Goal: Task Accomplishment & Management: Manage account settings

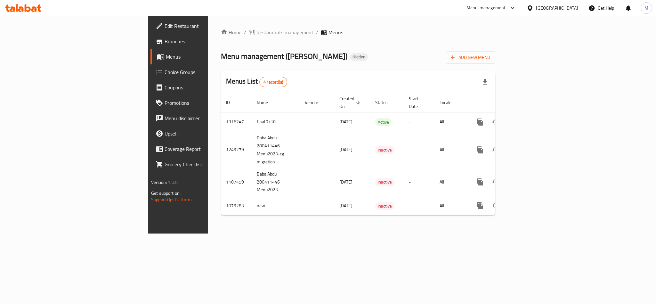
click at [387, 44] on div "Home / Restaurants management / Menus Menu management ( Baba Abdu ) Hidden Add …" at bounding box center [358, 124] width 274 height 192
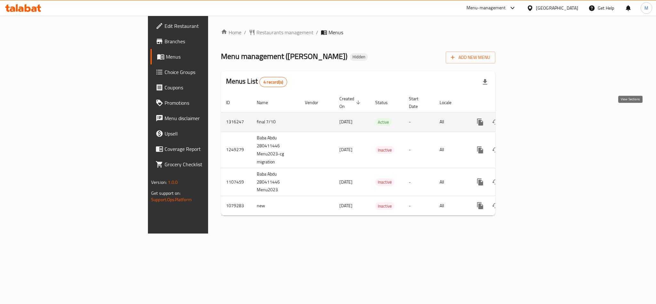
click at [529, 119] on icon "enhanced table" at bounding box center [526, 122] width 6 height 6
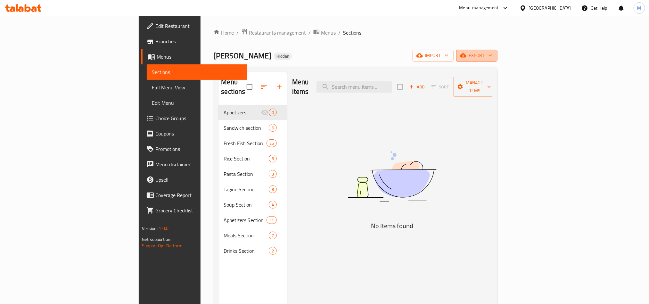
click at [492, 59] on span "export" at bounding box center [476, 56] width 31 height 8
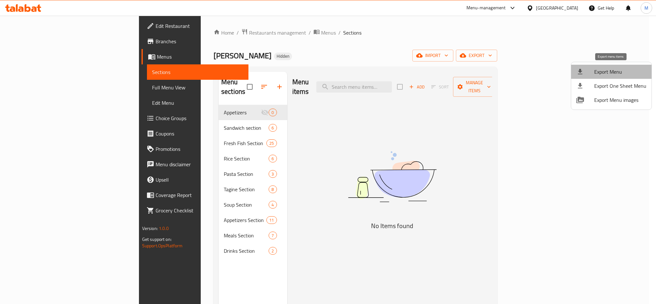
click at [620, 71] on span "Export Menu" at bounding box center [620, 72] width 52 height 8
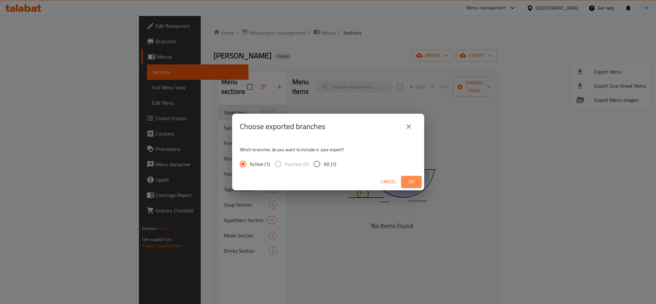
click at [416, 183] on span "Ok" at bounding box center [411, 182] width 10 height 8
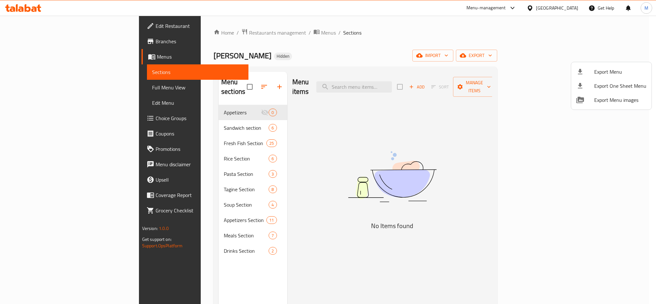
click at [324, 54] on div at bounding box center [328, 152] width 656 height 304
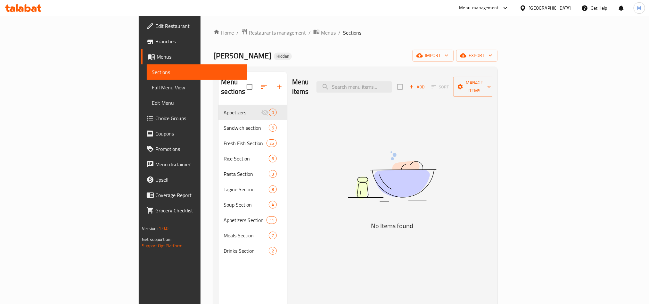
click at [406, 93] on div "Menu items Add Sort Manage items" at bounding box center [392, 87] width 200 height 30
click at [392, 87] on input "search" at bounding box center [354, 86] width 76 height 11
paste input "Tilapia Meal"
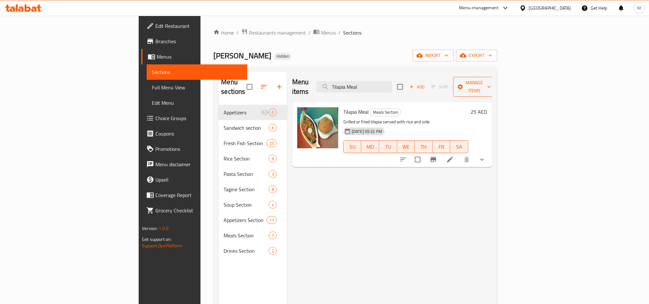
type input "Tilapia Meal"
click at [454, 156] on icon at bounding box center [450, 160] width 8 height 8
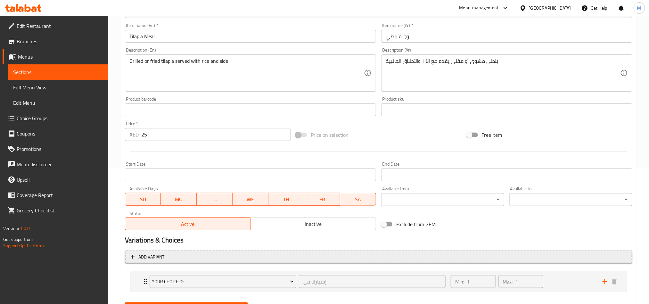
scroll to position [168, 0]
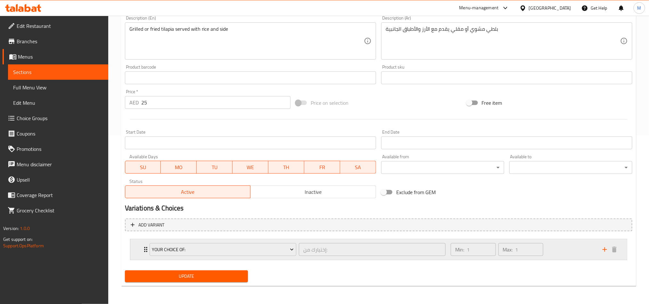
click at [554, 248] on div "Min: 1 ​ Max: 1 ​" at bounding box center [523, 249] width 152 height 20
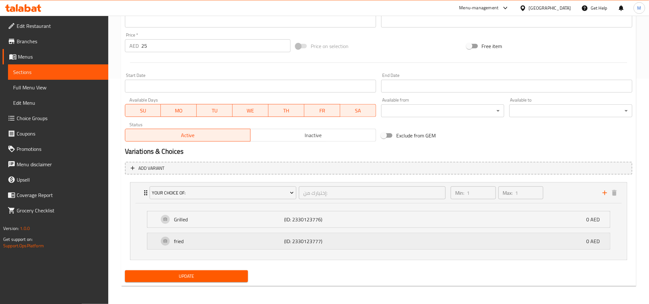
scroll to position [226, 0]
click at [574, 193] on div "Min: 1 ​ Max: 1 ​" at bounding box center [523, 192] width 152 height 20
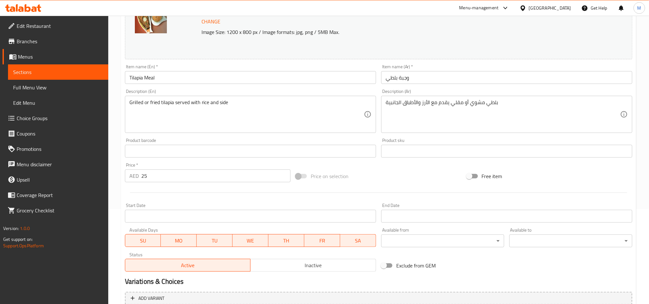
scroll to position [0, 0]
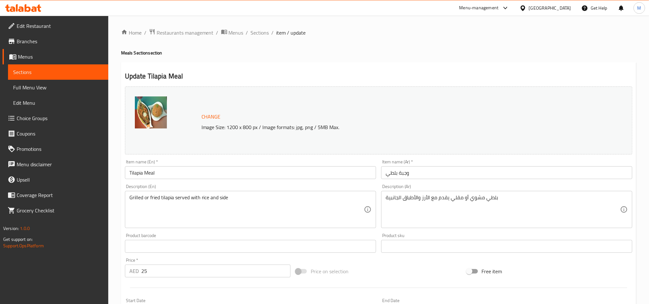
drag, startPoint x: 256, startPoint y: 30, endPoint x: 370, endPoint y: 9, distance: 115.2
click at [256, 30] on span "Sections" at bounding box center [260, 33] width 18 height 8
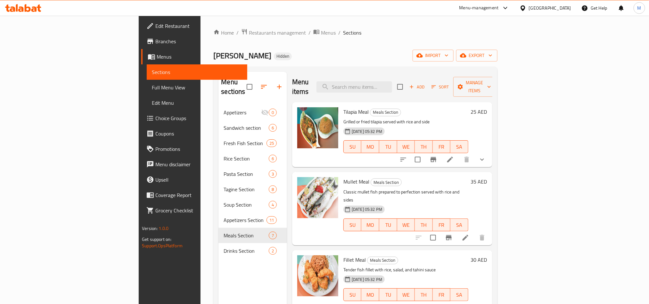
click at [456, 118] on p "Grilled or fried tilapia served with rice and side" at bounding box center [405, 122] width 125 height 8
click at [469, 234] on icon at bounding box center [465, 238] width 8 height 8
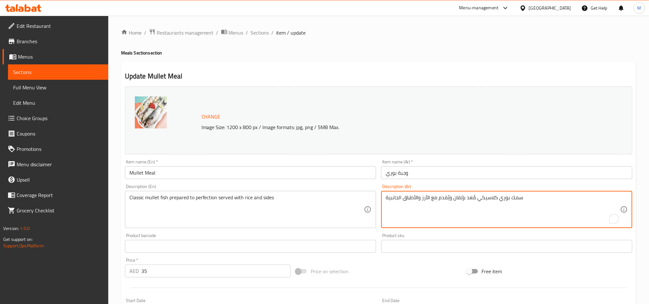
click at [462, 200] on textarea "سمك بوري كلاسيكي مُعد بإتقان ويُقدم مع الأرز والأطباق الجانبية" at bounding box center [502, 209] width 234 height 30
paste textarea "طهو بعناية يقدم مع الأرز والمقبلات"
type textarea "سمك بوري مطهو بعناية يقدم مع الأرز والمقبلات"
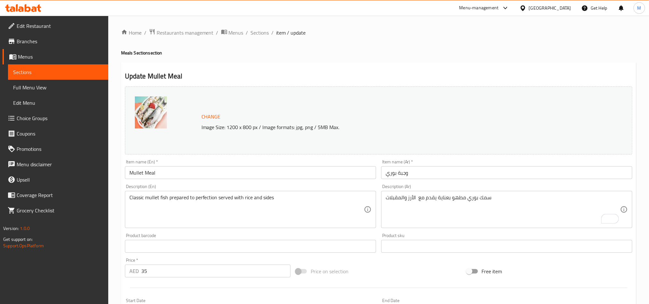
click at [234, 194] on div "Classic mullet fish prepared to perfection served with rice and sides Descripti…" at bounding box center [250, 209] width 251 height 37
click at [235, 194] on div "Classic mullet fish prepared to perfection served with rice and sides Descripti…" at bounding box center [250, 209] width 251 height 37
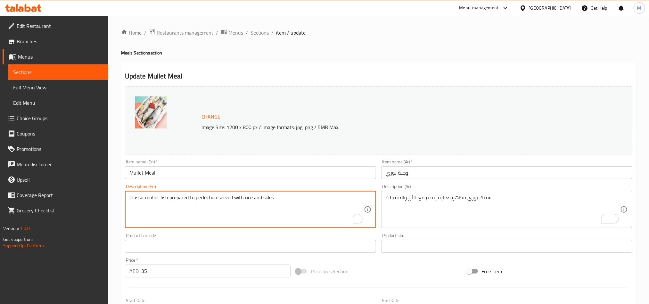
click at [235, 194] on div "Classic mullet fish prepared to perfection served with rice and sides Descripti…" at bounding box center [250, 209] width 251 height 37
click at [238, 196] on textarea "Classic mullet fish prepared to perfection served with rice and sides" at bounding box center [246, 209] width 234 height 30
paste textarea "arefully cooked mullet served with rice and appetizers"
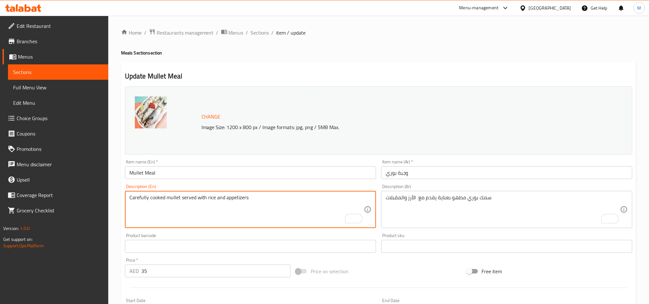
type textarea "Carefully cooked mullet served with rice and appetizers"
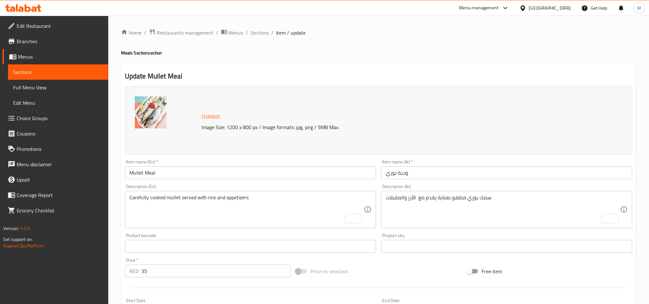
click at [388, 273] on div "Price on selection" at bounding box center [378, 270] width 171 height 17
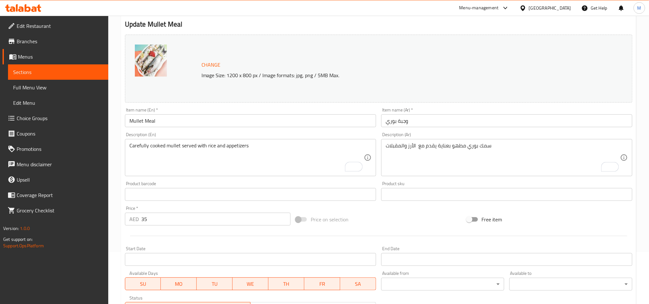
scroll to position [157, 0]
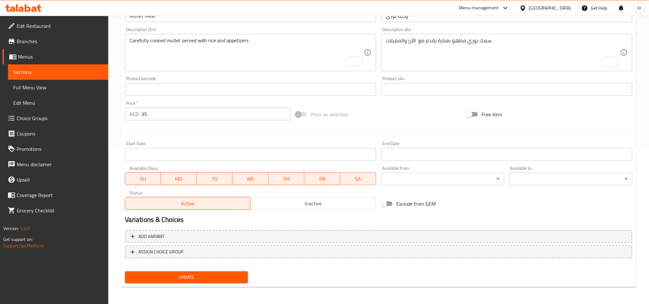
click at [210, 270] on div "Update" at bounding box center [186, 277] width 128 height 17
click at [210, 271] on button "Update" at bounding box center [186, 277] width 123 height 12
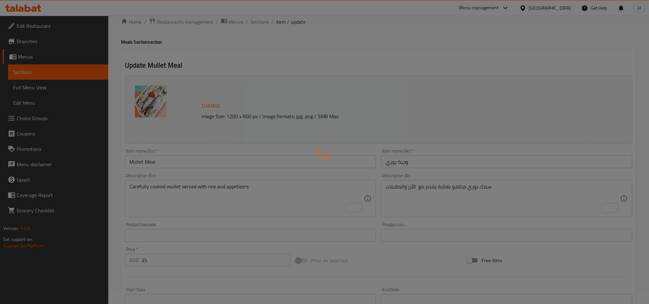
scroll to position [0, 0]
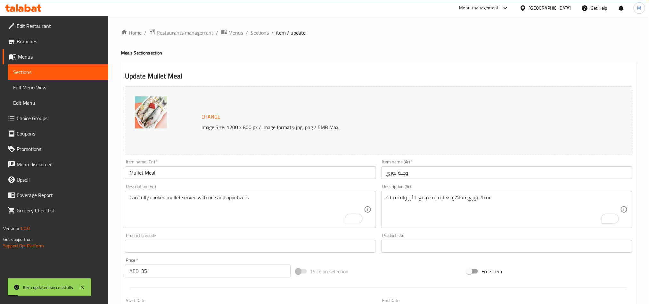
click at [263, 33] on span "Sections" at bounding box center [260, 33] width 18 height 8
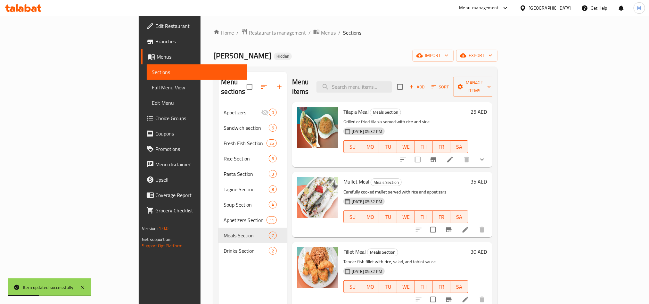
scroll to position [96, 0]
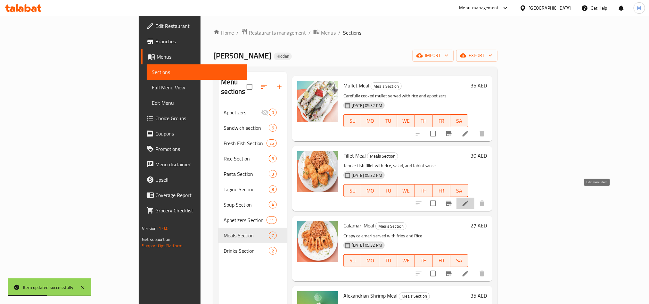
click at [469, 199] on icon at bounding box center [465, 203] width 8 height 8
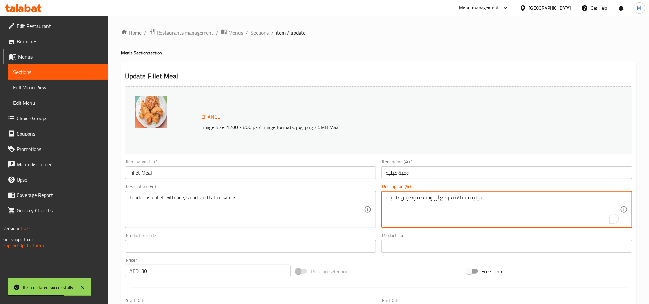
click at [455, 195] on textarea "فيليه سمك تندر مع أرز وسلطة وصوص طحينة" at bounding box center [502, 209] width 234 height 30
paste textarea "طع فيليه طرية"
type textarea "قطع فيليه طرية مع أرز وسلطة وصوص طحينة"
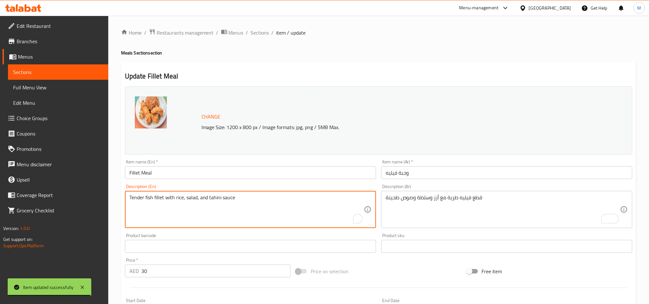
click at [209, 198] on textarea "Tender fish fillet with rice, salad, and tahini sauce" at bounding box center [246, 209] width 234 height 30
paste textarea "llet pieces with rice, salad and tahini sauce"
type textarea "Tender fillet pieces with rice, salad and tahini sauce"
click at [481, 70] on div "Update Fillet Meal Change Image Size: 1200 x 800 px / Image formats: jpg, png /…" at bounding box center [378, 253] width 515 height 382
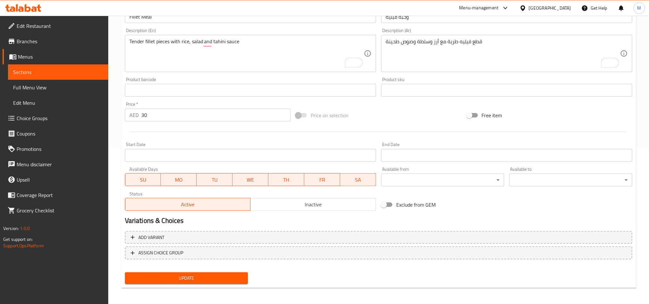
scroll to position [157, 0]
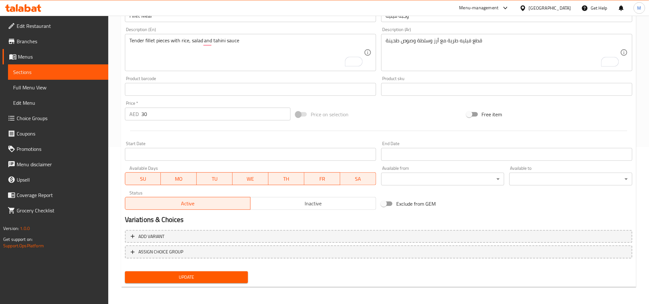
click at [225, 280] on span "Update" at bounding box center [186, 277] width 113 height 8
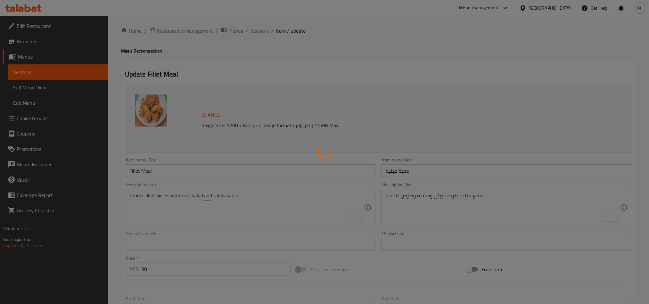
scroll to position [0, 0]
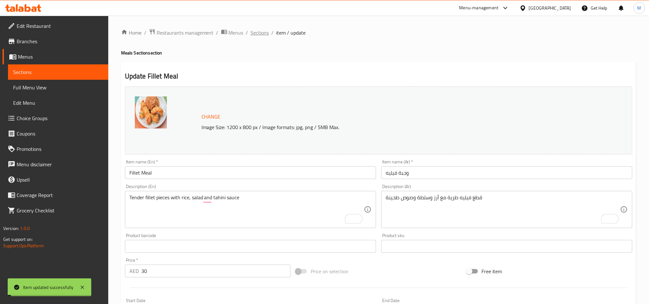
click at [259, 32] on span "Sections" at bounding box center [260, 33] width 18 height 8
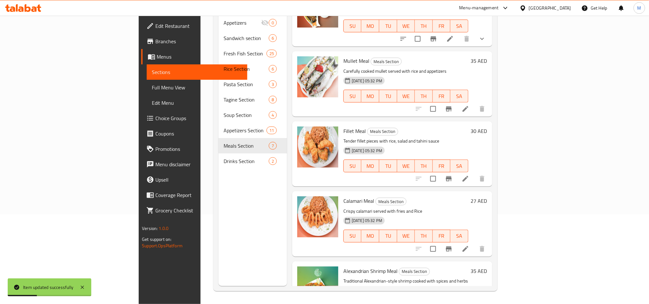
scroll to position [48, 0]
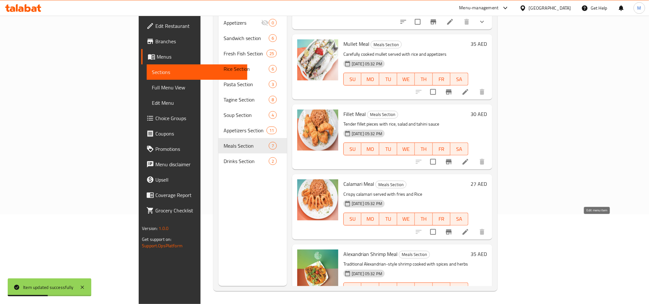
click at [469, 228] on icon at bounding box center [465, 232] width 8 height 8
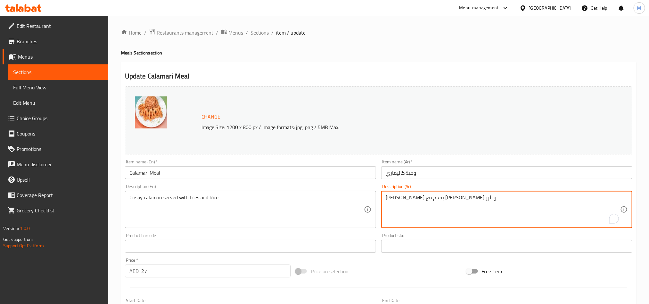
click at [445, 200] on textarea "كاليماري مقرمش يقدم مع فرايز والأرز" at bounding box center [502, 209] width 234 height 30
paste textarea "الأرز بطاطس مقلية"
type textarea "كاليماري مقرمش يقدم مع الأرز بطاطس مقلية"
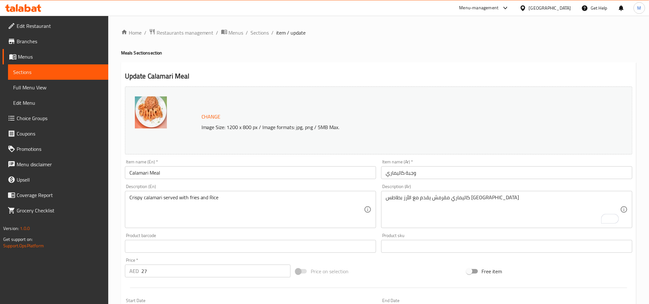
click at [162, 193] on div "Crispy calamari served with fries and Rice Description (En)" at bounding box center [250, 209] width 251 height 37
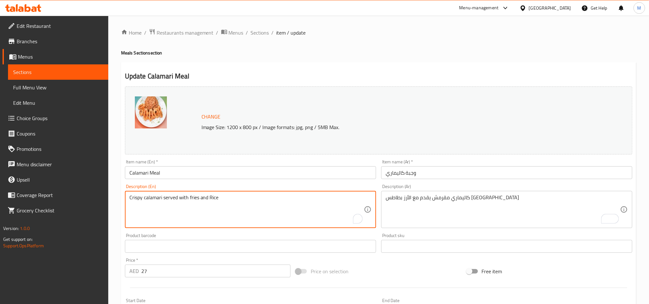
click at [163, 195] on textarea "Crispy calamari served with fries and Rice" at bounding box center [246, 209] width 234 height 30
click at [164, 195] on textarea "Crispy calamari served with fries and Rice" at bounding box center [246, 209] width 234 height 30
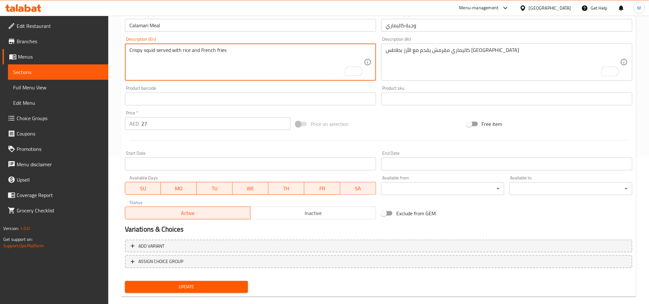
scroll to position [157, 0]
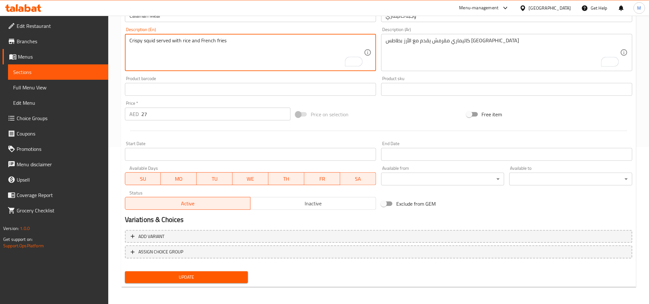
type textarea "Crispy squid served with rice and French fries"
click at [195, 279] on span "Update" at bounding box center [186, 277] width 113 height 8
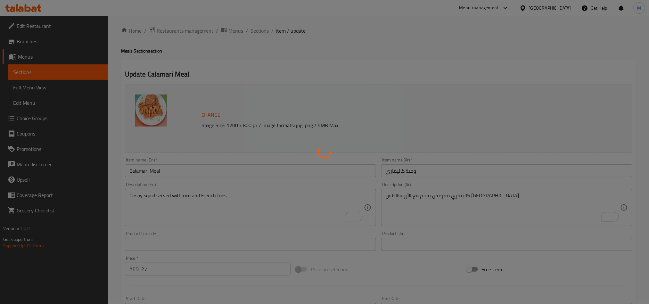
scroll to position [0, 0]
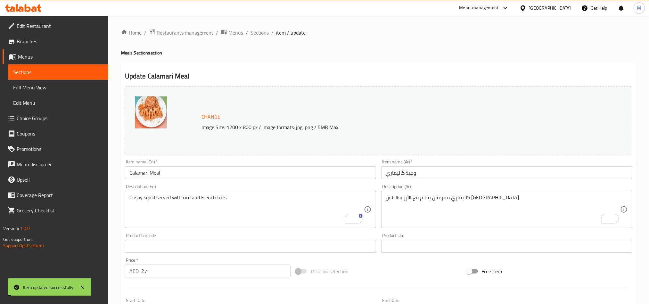
click at [385, 58] on div "Home / Restaurants management / Menus / Sections / item / update Meals Section …" at bounding box center [378, 238] width 515 height 420
click at [264, 29] on span "Sections" at bounding box center [260, 33] width 18 height 8
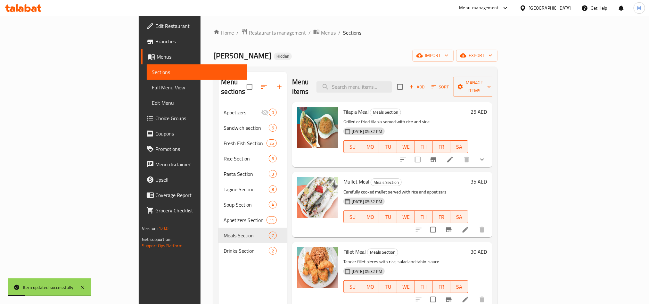
click at [390, 56] on div "Baba Abdu Hidden import export" at bounding box center [355, 56] width 284 height 12
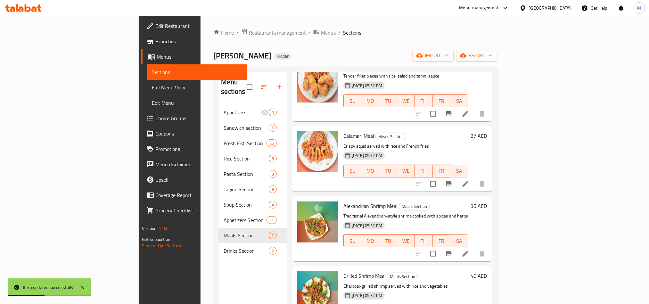
scroll to position [201, 0]
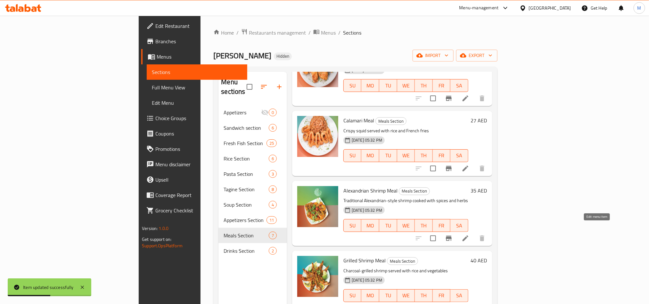
click at [468, 235] on icon at bounding box center [465, 238] width 6 height 6
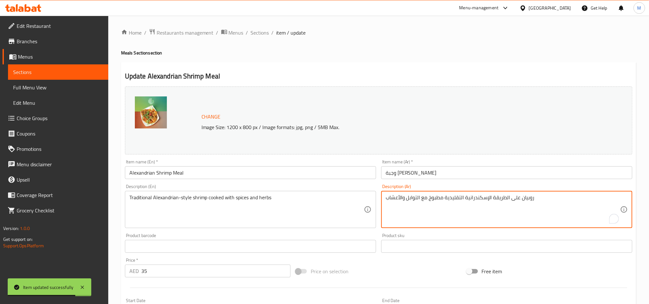
click at [464, 197] on textarea "روبيان على الطريقة الإسكندرانية التقليدية مطبوخ مع التوابل والأعشاب" at bounding box center [502, 209] width 234 height 30
paste textarea "مبري مطهو على الطريقة الإسكندرانية مع توابل و"
type textarea "جمبري مطهو على الطريقة الإسكندرانية مع توابل وأعشاب"
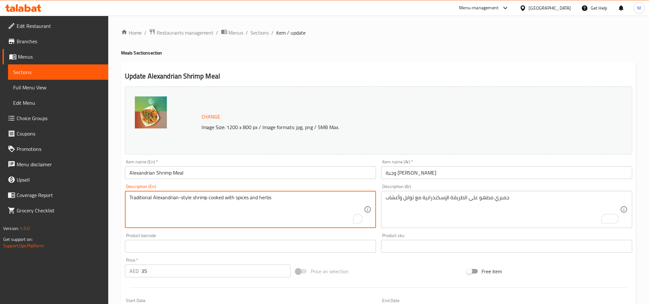
click at [226, 195] on textarea "Traditional Alexandrian-style shrimp cooked with spices and herbs" at bounding box center [246, 209] width 234 height 30
paste textarea "Shrimp cooked in the Alexandrian style with spices and herbs"
type textarea "Shrimp cooked in the Alexandrian style with spices and herbs"
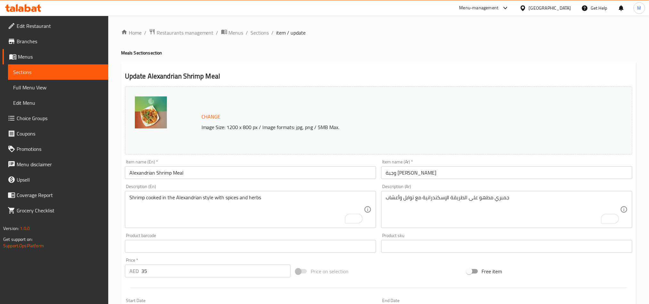
click at [355, 66] on div "Update Alexandrian Shrimp Meal Change Image Size: 1200 x 800 px / Image formats…" at bounding box center [378, 253] width 515 height 382
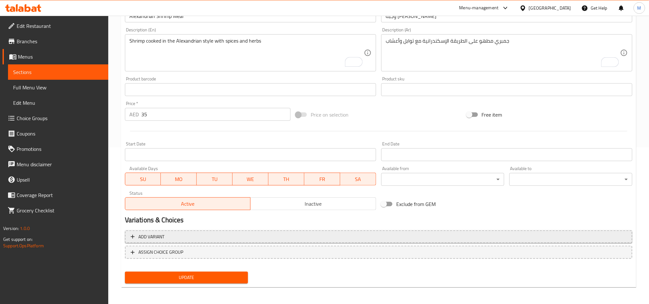
scroll to position [157, 0]
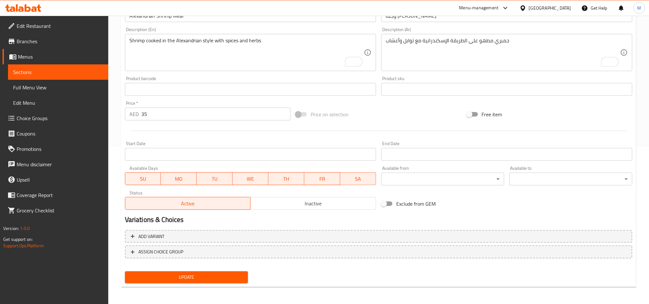
click at [236, 279] on span "Update" at bounding box center [186, 277] width 113 height 8
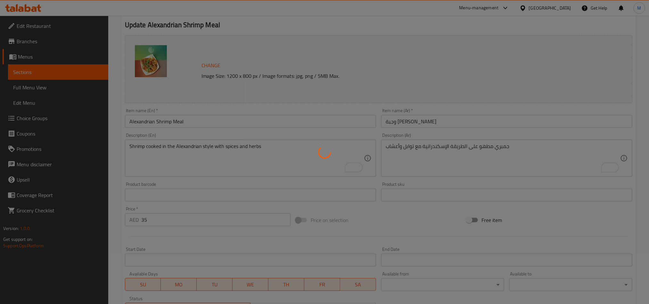
scroll to position [0, 0]
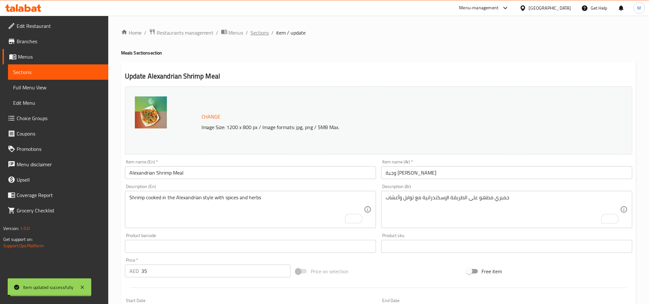
click at [263, 31] on span "Sections" at bounding box center [260, 33] width 18 height 8
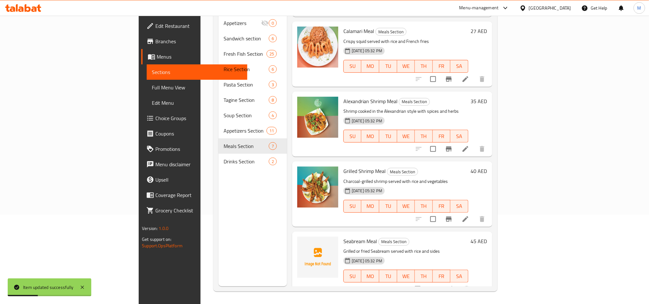
scroll to position [90, 0]
click at [469, 215] on icon at bounding box center [465, 219] width 8 height 8
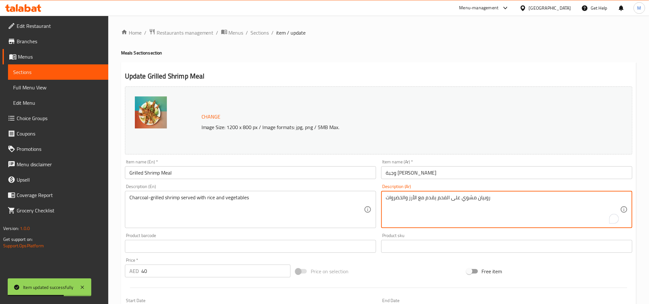
click at [411, 201] on textarea "روبيان مشوي على الفحم يقدم مع الأرز والخضروات" at bounding box center [502, 209] width 234 height 30
click at [411, 200] on textarea "روبيان مشوي على الفحم يقدم مع الأرز والخضروات" at bounding box center [502, 209] width 234 height 30
paste textarea "مبري مشوي على الفحم يقدم مع الأرز والخضار"
type textarea "جمبري مشوي على الفحم يقدم مع الأرز والخضار"
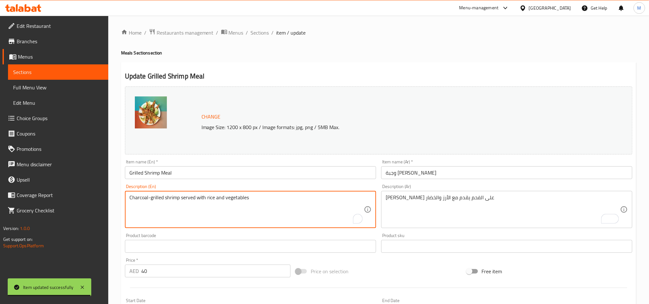
click at [226, 202] on textarea "Charcoal-grilled shrimp served with rice and vegetables" at bounding box center [246, 209] width 234 height 30
paste textarea "grilled shrimp served with rice and vegetables"
type textarea "Charcoal grilled shrimp served with rice and vegetables"
click at [402, 270] on div "Price on selection" at bounding box center [378, 270] width 171 height 17
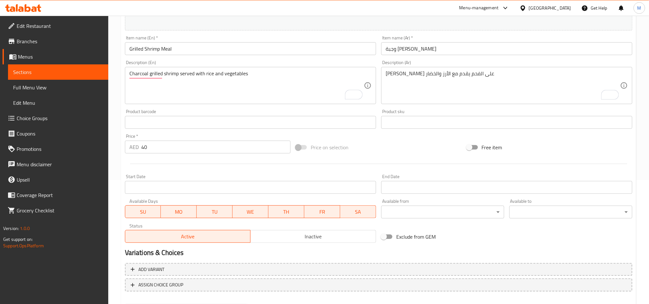
scroll to position [157, 0]
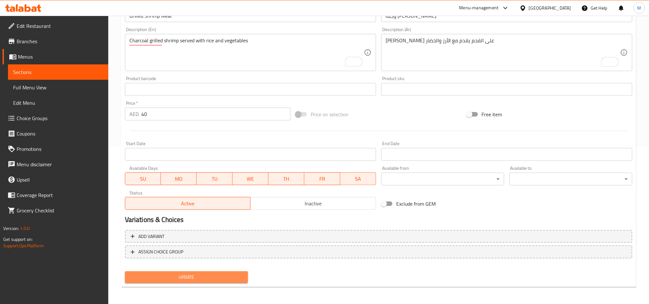
click at [199, 274] on span "Update" at bounding box center [186, 277] width 113 height 8
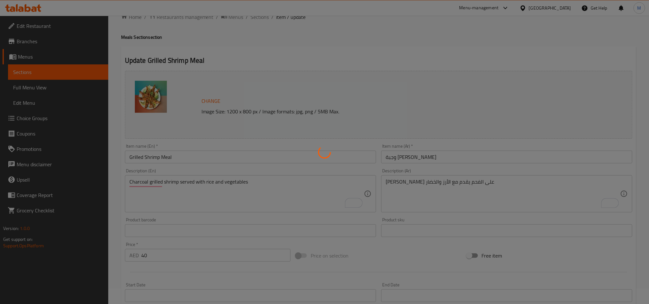
scroll to position [0, 0]
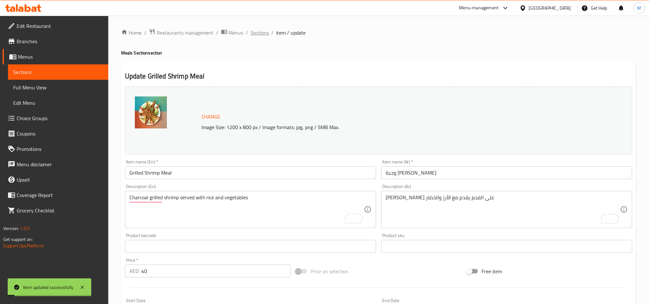
click at [262, 30] on span "Sections" at bounding box center [260, 33] width 18 height 8
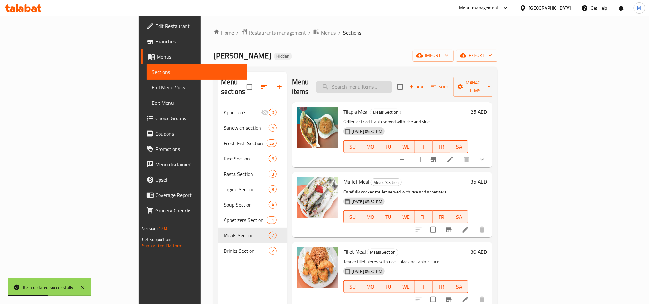
click at [392, 85] on input "search" at bounding box center [354, 86] width 76 height 11
paste input "Salmon Meal"
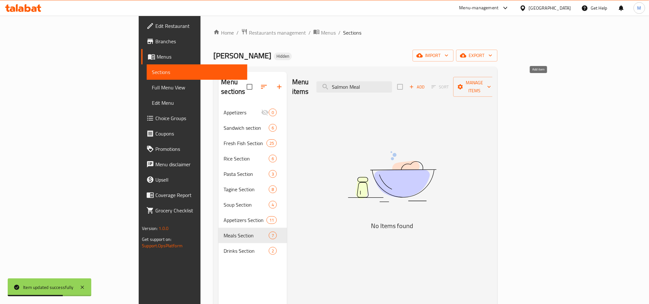
type input "Salmon Meal"
click at [425, 83] on span "Add" at bounding box center [416, 86] width 17 height 7
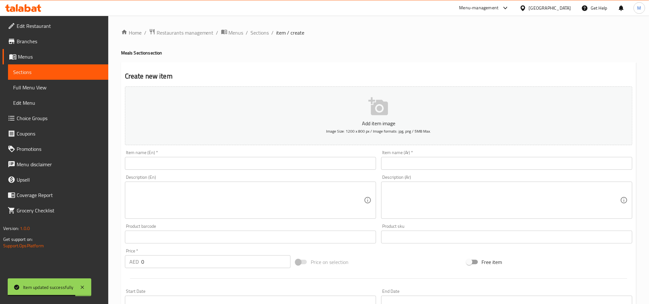
click at [482, 162] on input "text" at bounding box center [506, 163] width 251 height 13
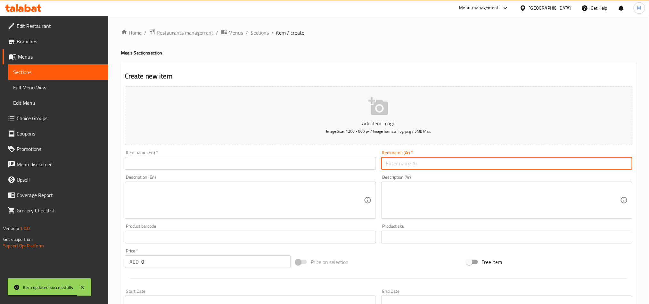
paste input "Salmon Meal"
type input "Salmon Meal"
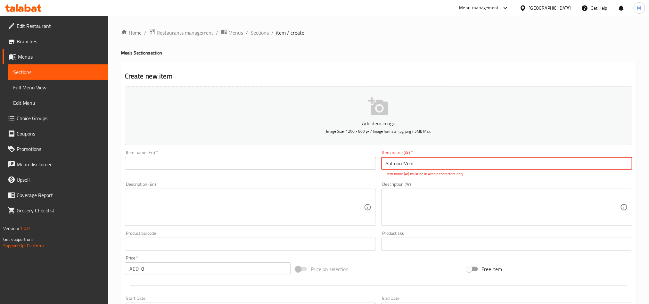
click at [258, 161] on input "text" at bounding box center [250, 163] width 251 height 13
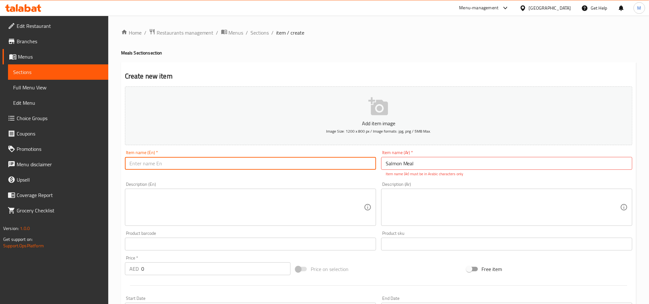
click at [258, 161] on input "text" at bounding box center [250, 163] width 251 height 13
paste input "[PERSON_NAME]"
type input "[PERSON_NAME]"
click at [397, 160] on input "Salmon Meal" at bounding box center [506, 163] width 251 height 13
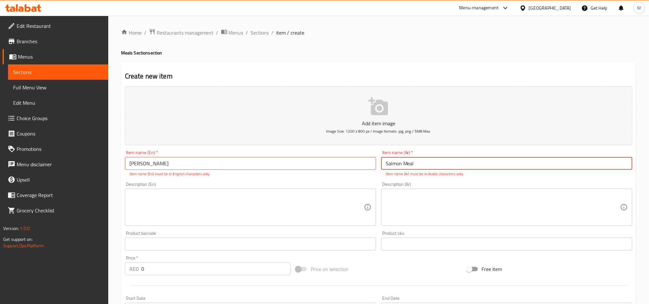
click at [397, 160] on input "Salmon Meal" at bounding box center [506, 163] width 251 height 13
paste input "[PERSON_NAME]"
type input "[PERSON_NAME]"
click at [177, 161] on input "[PERSON_NAME]" at bounding box center [250, 163] width 251 height 13
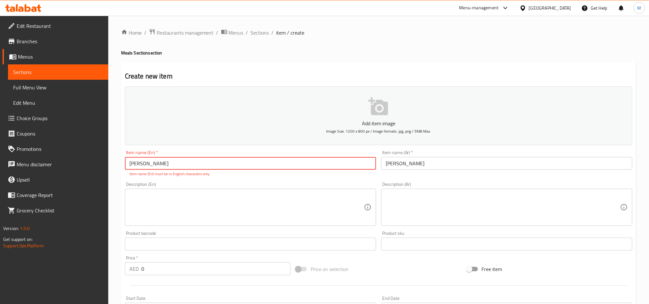
click at [177, 161] on input "[PERSON_NAME]" at bounding box center [250, 163] width 251 height 13
paste input "Salmon Meal"
type input "Salmon Meal"
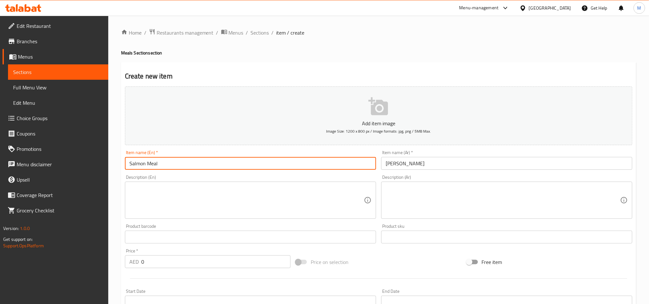
click at [213, 264] on input "0" at bounding box center [215, 261] width 149 height 13
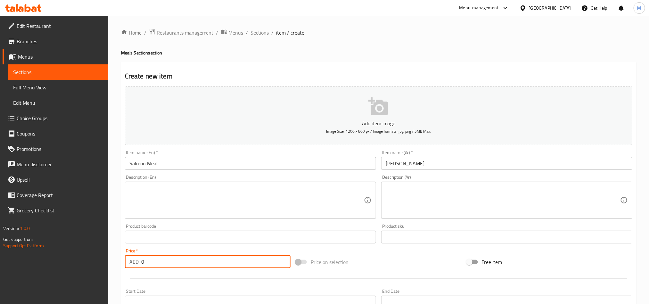
click at [213, 264] on input "0" at bounding box center [215, 261] width 149 height 13
paste input "65"
type input "65"
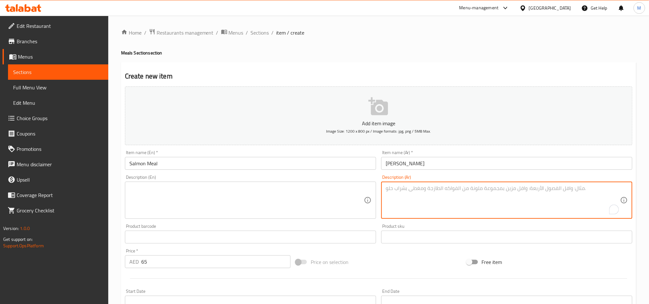
click at [524, 204] on textarea "To enrich screen reader interactions, please activate Accessibility in Grammarl…" at bounding box center [502, 200] width 234 height 30
paste textarea "فيليه سلمون طازج مشوي"
type textarea "فيليه سلمون طازج مشوي"
click at [260, 206] on textarea at bounding box center [246, 200] width 234 height 30
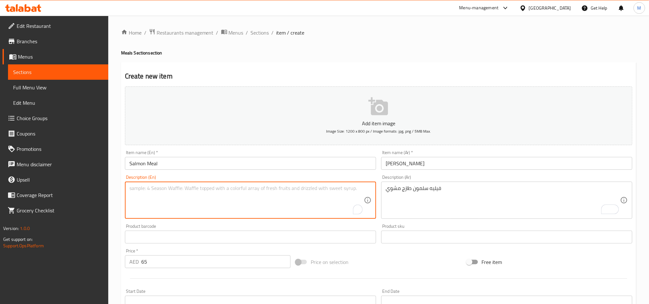
paste textarea "Fresh salmon fillet, grilled"
type textarea "Fresh salmon fillet, grilled"
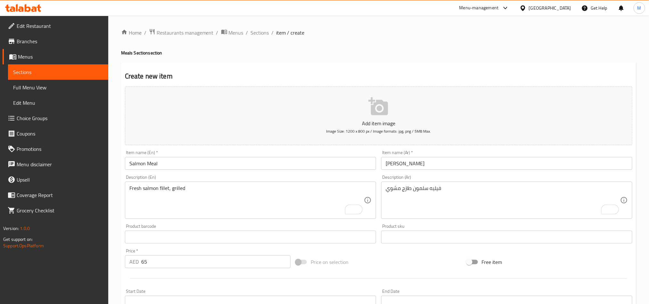
click at [407, 261] on div "Price on selection" at bounding box center [378, 261] width 171 height 17
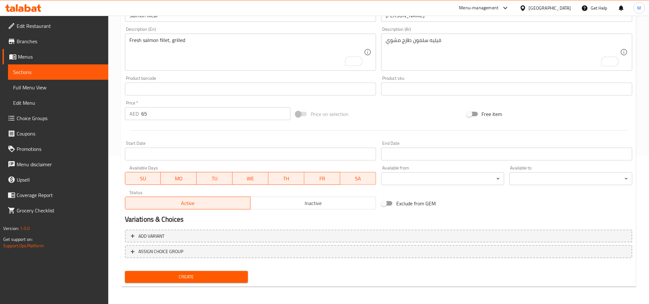
click at [242, 278] on span "Create" at bounding box center [186, 277] width 113 height 8
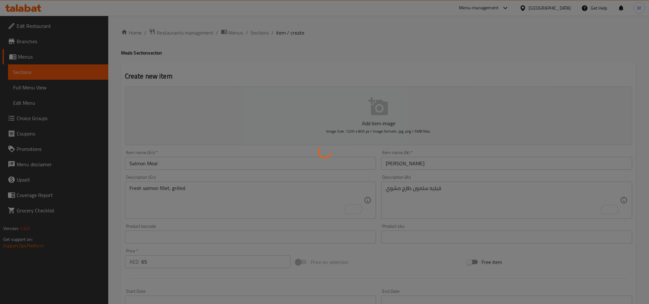
type input "0"
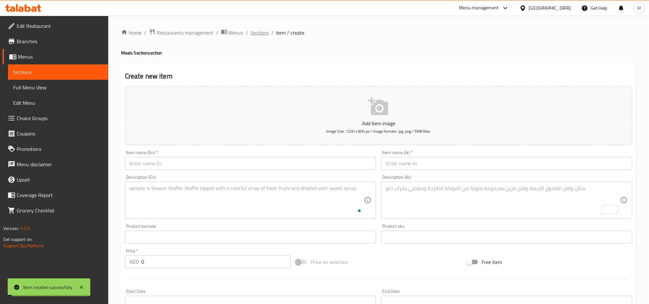
click at [252, 34] on span "Sections" at bounding box center [260, 33] width 18 height 8
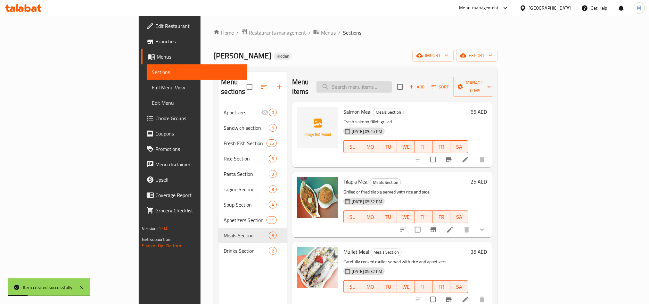
click at [392, 86] on input "search" at bounding box center [354, 86] width 76 height 11
paste input "Supreme Meal"
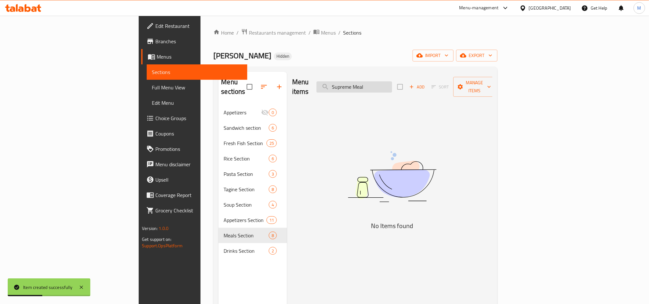
click at [389, 84] on input "Supreme Meal" at bounding box center [354, 86] width 76 height 11
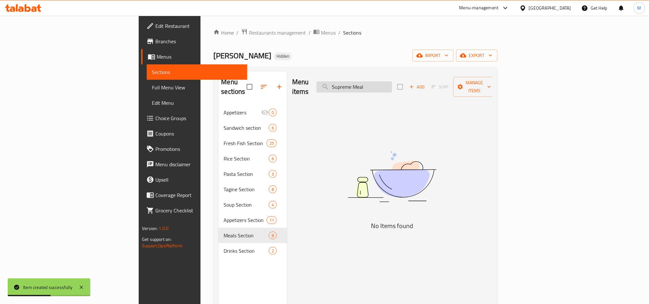
paste input "search"
type input "Supreme"
click at [425, 83] on span "Add" at bounding box center [416, 86] width 17 height 7
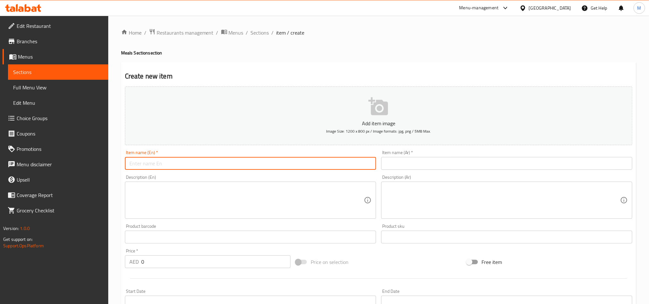
click at [303, 163] on input "text" at bounding box center [250, 163] width 251 height 13
paste input "Supreme Meal"
type input "Supreme Meal"
click at [466, 166] on input "text" at bounding box center [506, 163] width 251 height 13
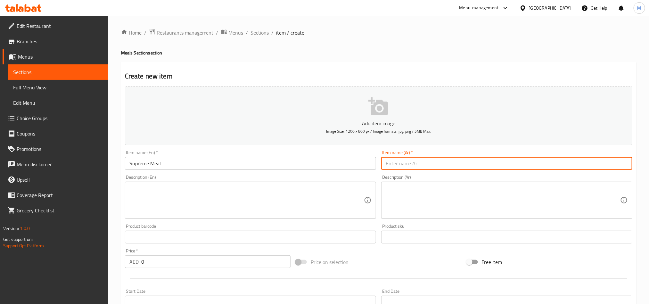
paste input "وجبة سيبريم"
type input "وجبة سيبريم"
click at [250, 261] on input "0" at bounding box center [215, 261] width 149 height 13
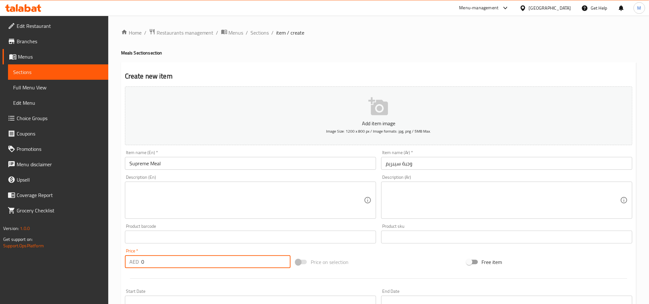
click at [250, 261] on input "0" at bounding box center [215, 261] width 149 height 13
paste input "45"
type input "45"
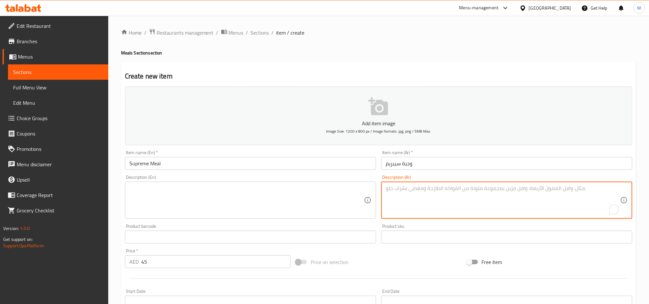
click at [463, 215] on textarea "To enrich screen reader interactions, please activate Accessibility in Grammarl…" at bounding box center [502, 200] width 234 height 30
paste textarea "سمك السيبيريم مشوي أو مقلي يقدم مع الأرز والمقبلات"
type textarea "سمك السيبيريم مشوي أو مقلي يقدم مع الأرز والمقبلات"
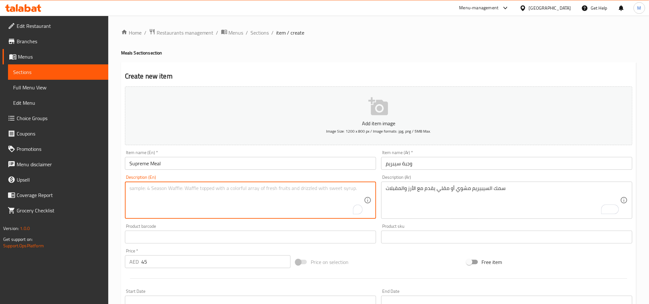
click at [332, 193] on textarea "To enrich screen reader interactions, please activate Accessibility in Grammarl…" at bounding box center [246, 200] width 234 height 30
paste textarea "Grilled or fried Seabream served with rice and sides"
type textarea "Grilled or fried Seabream served with rice and sides"
click at [447, 253] on div "Add item image Image Size: 1200 x 800 px / Image formats: jpg, png / 5MB Max. I…" at bounding box center [378, 222] width 512 height 276
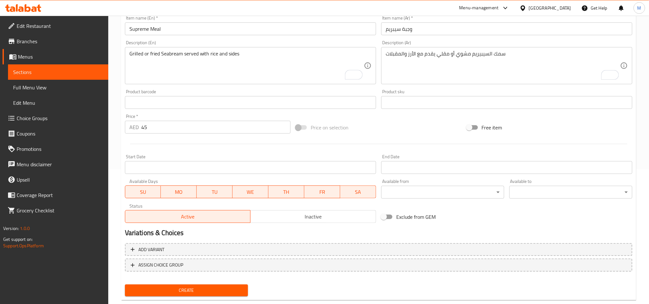
scroll to position [148, 0]
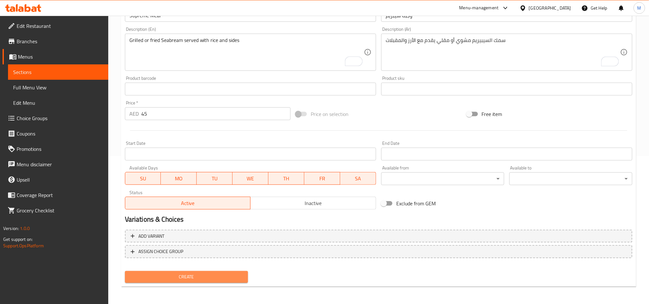
click at [217, 277] on span "Create" at bounding box center [186, 277] width 113 height 8
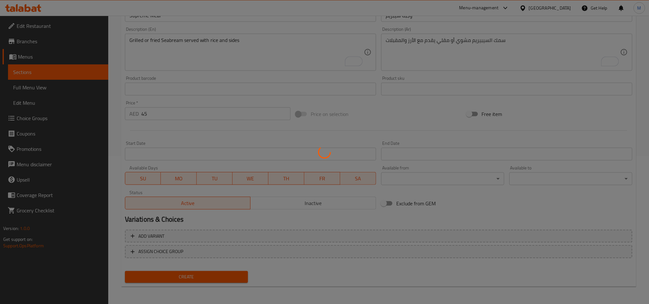
type input "0"
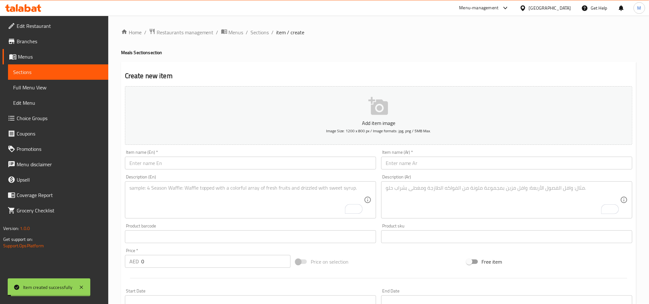
scroll to position [0, 0]
click at [264, 35] on span "Sections" at bounding box center [260, 33] width 18 height 8
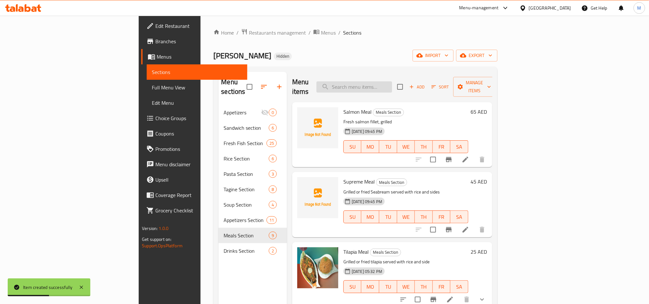
click at [392, 82] on input "search" at bounding box center [354, 86] width 76 height 11
paste input "Seabass Meal"
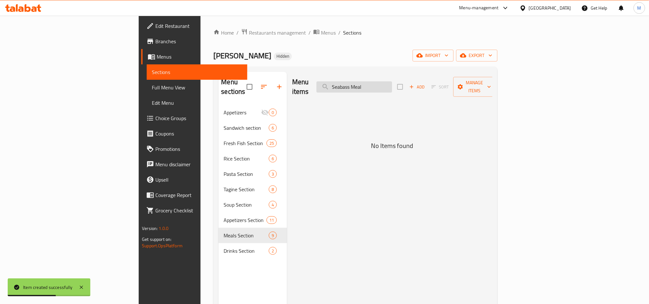
click at [391, 82] on input "Seabass Meal" at bounding box center [354, 86] width 76 height 11
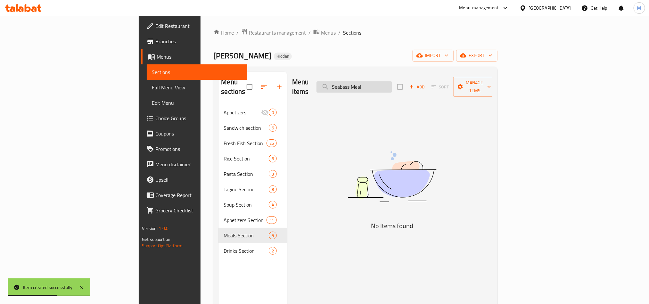
click at [391, 82] on input "Seabass Meal" at bounding box center [354, 86] width 76 height 11
paste input "search"
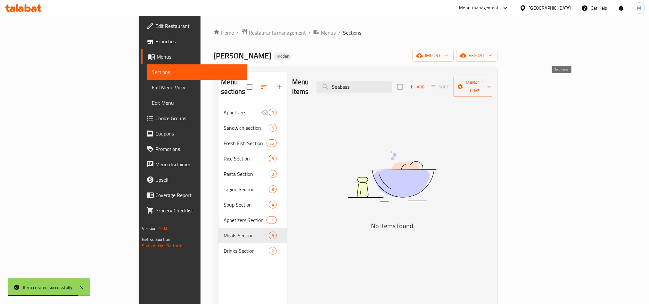
type input "Seabass"
click at [425, 83] on span "Add" at bounding box center [416, 86] width 17 height 7
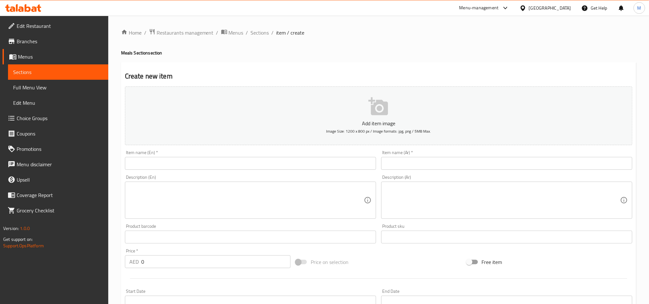
click at [309, 158] on input "text" at bounding box center [250, 163] width 251 height 13
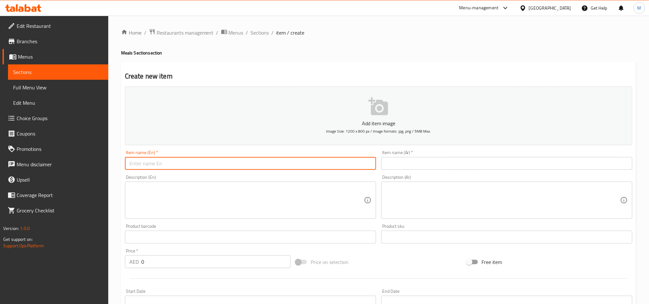
paste input "Seabass Meal"
type input "Seabass Meal"
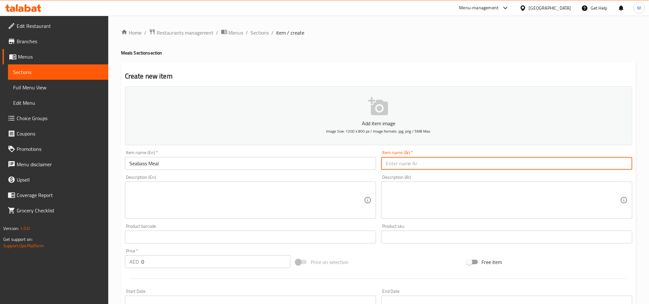
click at [508, 165] on input "text" at bounding box center [506, 163] width 251 height 13
paste input "وجبة سيباس"
type input "وجبة سيباس"
click at [202, 259] on input "0" at bounding box center [215, 261] width 149 height 13
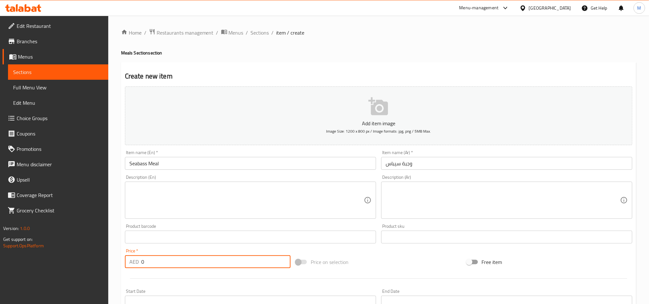
click at [202, 259] on input "0" at bounding box center [215, 261] width 149 height 13
paste input "55"
type input "55"
click at [491, 204] on textarea at bounding box center [502, 200] width 234 height 30
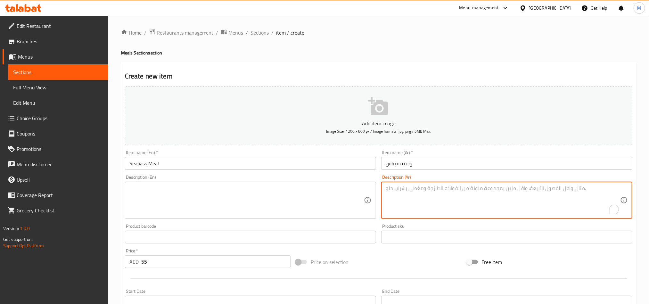
paste textarea "سمك سيباس كامل مشوي أو مقلي يقدم مع مقبلات جانبية"
type textarea "سمك سيباس كامل مشوي أو مقلي يقدم مع مقبلات جانبية"
click at [331, 177] on div "Description (En) Description (En)" at bounding box center [250, 197] width 251 height 44
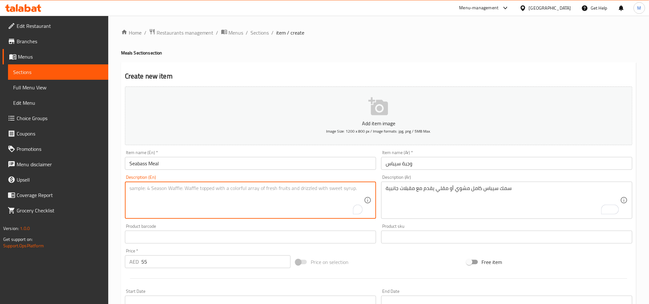
click at [327, 191] on textarea "To enrich screen reader interactions, please activate Accessibility in Grammarl…" at bounding box center [246, 200] width 234 height 30
paste textarea "Whole seabass grilled or fried, served with your choice of sides"
type textarea "Whole seabass grilled or fried, served with your choice of sides"
click at [399, 254] on div "Add item image Image Size: 1200 x 800 px / Image formats: jpg, png / 5MB Max. I…" at bounding box center [378, 222] width 512 height 276
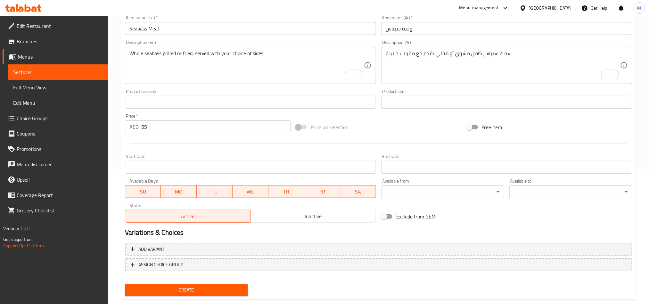
scroll to position [148, 0]
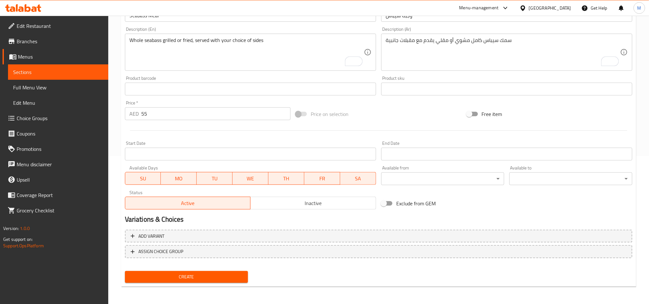
click at [237, 277] on span "Create" at bounding box center [186, 277] width 113 height 8
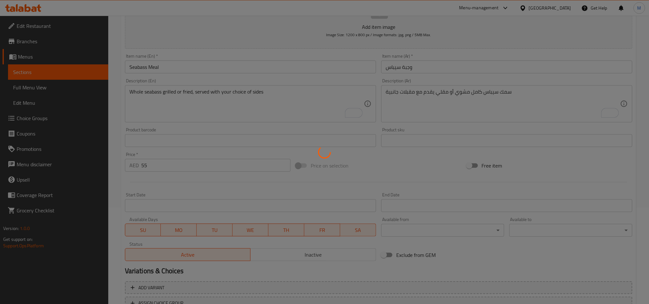
scroll to position [0, 0]
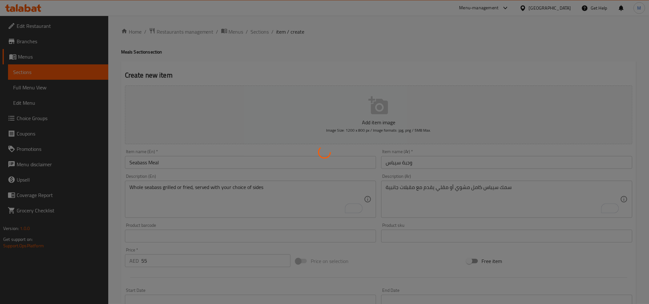
type input "0"
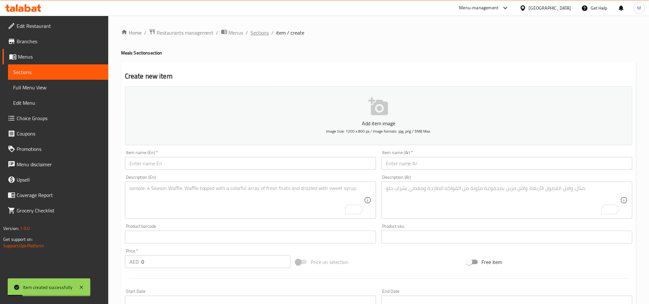
click at [255, 32] on span "Sections" at bounding box center [260, 33] width 18 height 8
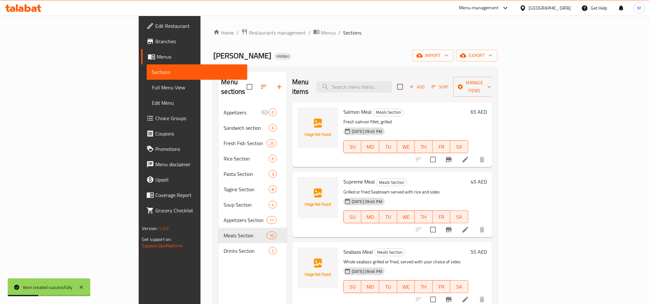
click at [463, 102] on div "Salmon Meal Meals Section Fresh salmon fillet, grilled 11-10-2025 09:45 PM SU M…" at bounding box center [392, 134] width 200 height 65
click at [392, 86] on input "search" at bounding box center [354, 86] width 76 height 11
paste input "Grouper Meal"
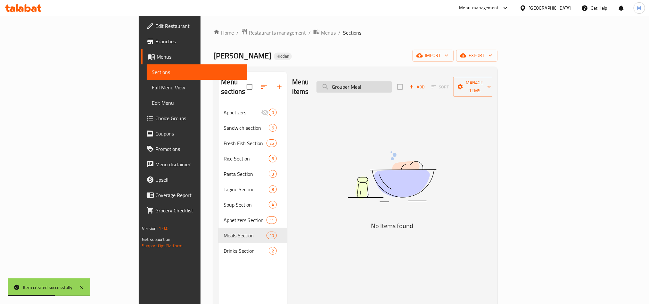
click at [392, 82] on input "Grouper Meal" at bounding box center [354, 86] width 76 height 11
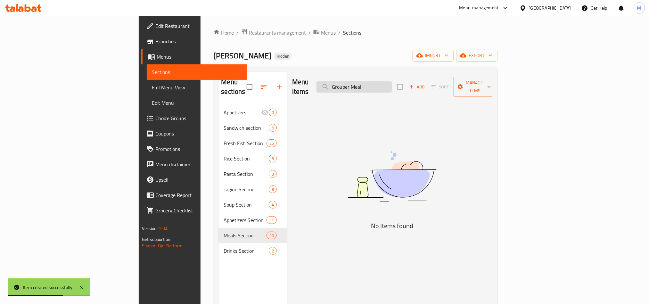
paste input "search"
type input "Grouper"
click at [425, 83] on span "Add" at bounding box center [416, 86] width 17 height 7
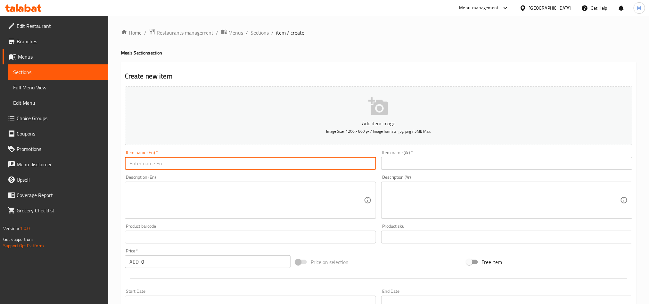
click at [327, 160] on input "text" at bounding box center [250, 163] width 251 height 13
paste input "Grouper Meal"
type input "Grouper Meal"
click at [506, 161] on input "text" at bounding box center [506, 163] width 251 height 13
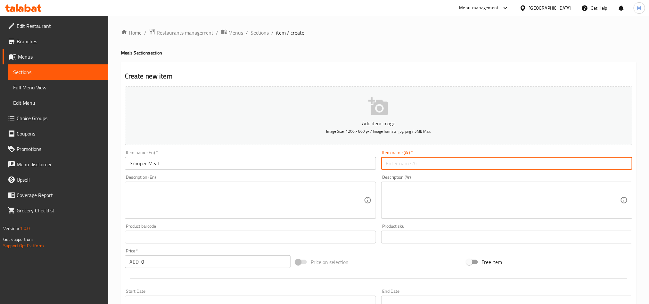
paste input "وجبة قاروص"
type input "وجبة قاروص"
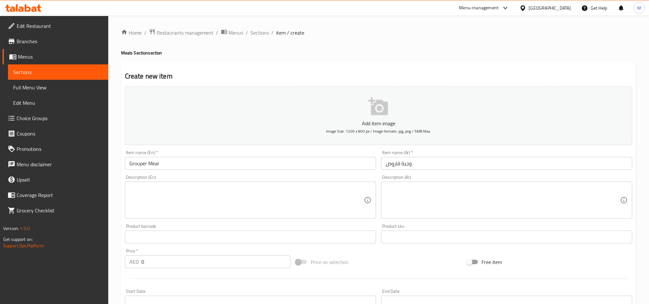
click at [241, 268] on div "Price   * AED 0 Price *" at bounding box center [207, 258] width 171 height 25
click at [238, 262] on input "0" at bounding box center [215, 261] width 149 height 13
paste input "6"
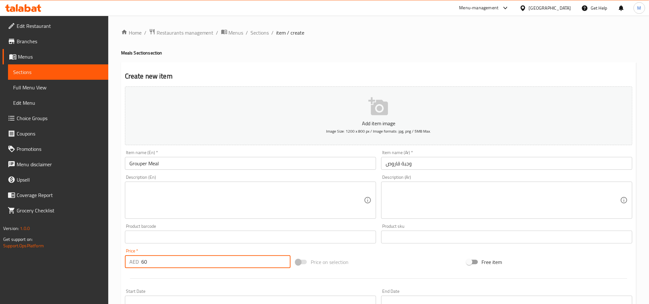
type input "60"
click at [480, 192] on textarea at bounding box center [502, 200] width 234 height 30
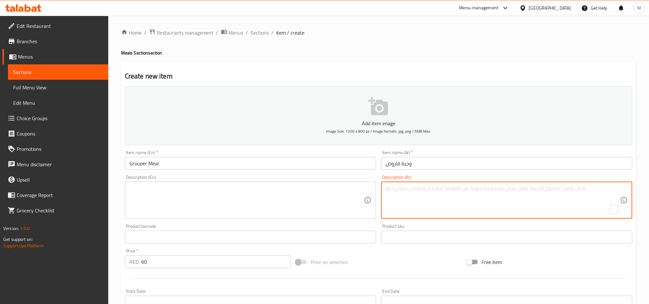
paste textarea "سمك قاروص شهي يقدم مع أرز وسلطة طازجة"
type textarea "سمك قاروص شهي يقدم مع أرز وسلطة طازجة"
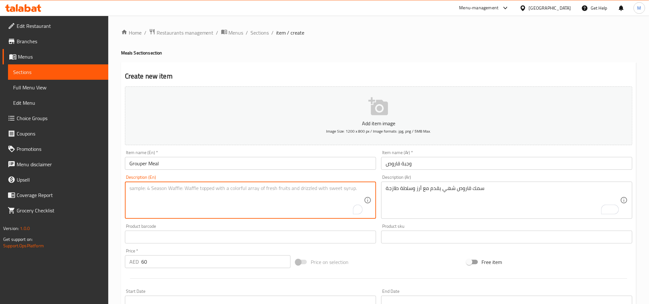
click at [306, 210] on textarea "To enrich screen reader interactions, please activate Accessibility in Grammarl…" at bounding box center [246, 200] width 234 height 30
paste textarea "Delicious grouper fish served with salad and rice"
type textarea "Delicious grouper fish served with salad and rice"
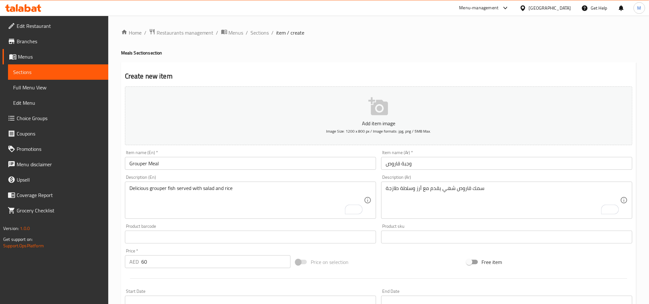
click at [439, 263] on div "Price on selection" at bounding box center [378, 261] width 171 height 17
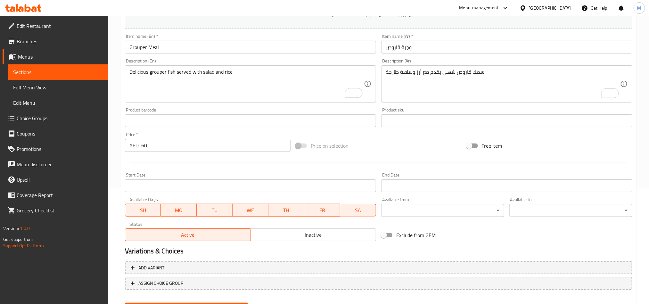
scroll to position [148, 0]
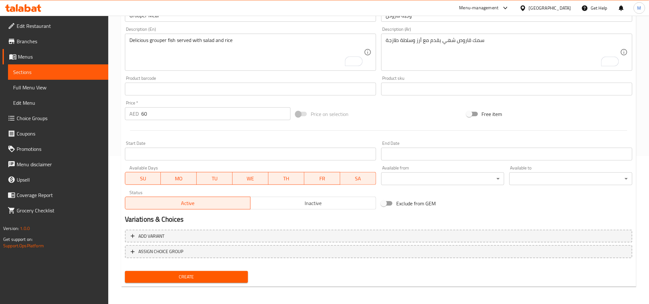
click at [242, 273] on span "Create" at bounding box center [186, 277] width 113 height 8
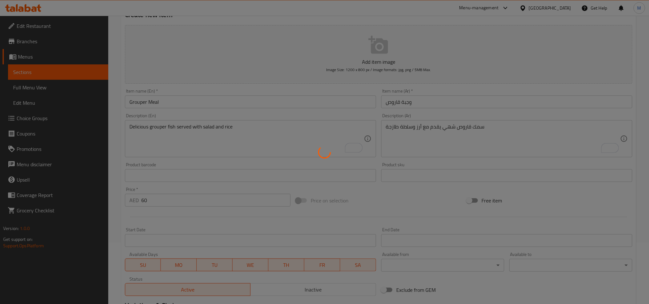
scroll to position [0, 0]
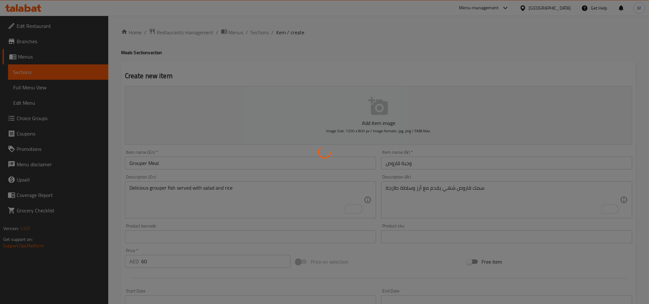
type input "0"
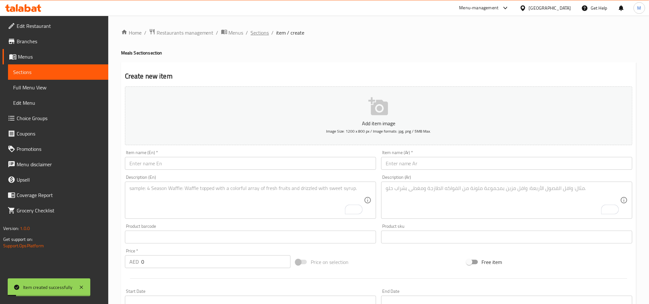
click at [261, 29] on span "Sections" at bounding box center [260, 33] width 18 height 8
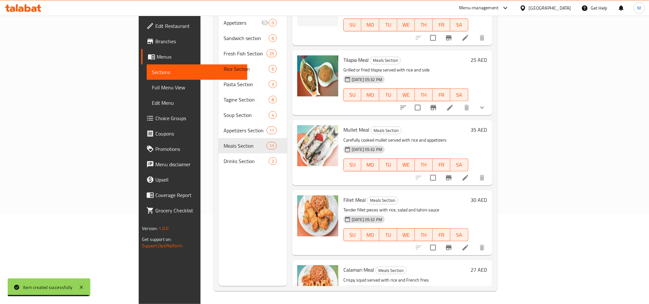
scroll to position [193, 0]
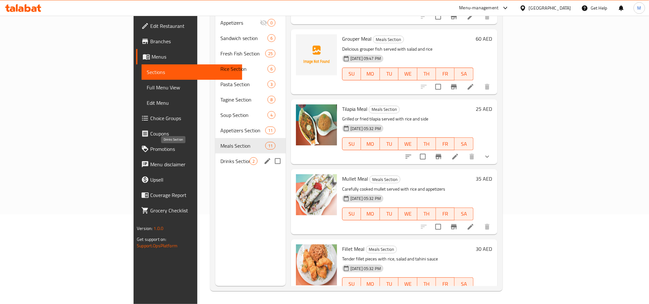
click at [220, 157] on span "Drinks Section" at bounding box center [234, 161] width 29 height 8
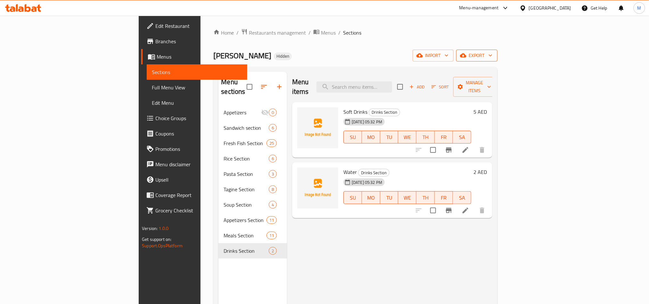
click at [466, 58] on icon "button" at bounding box center [463, 55] width 6 height 6
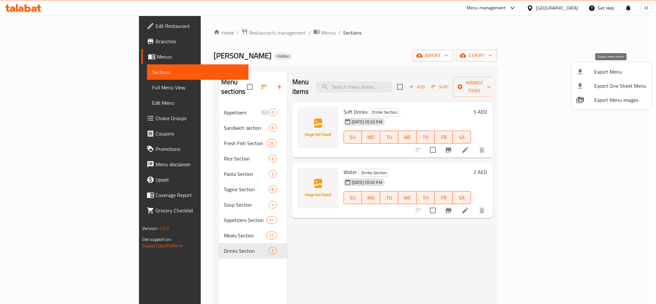
click at [584, 72] on icon at bounding box center [580, 72] width 8 height 8
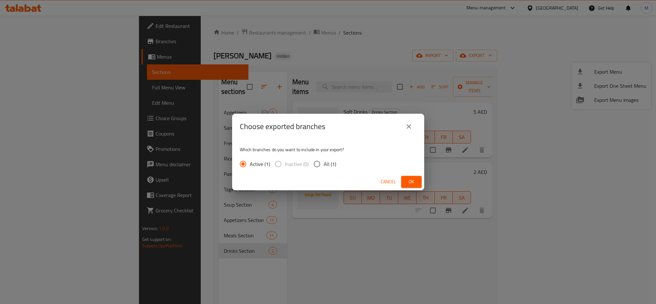
click at [413, 180] on span "Ok" at bounding box center [411, 182] width 10 height 8
